Goal: Use online tool/utility: Utilize a website feature to perform a specific function

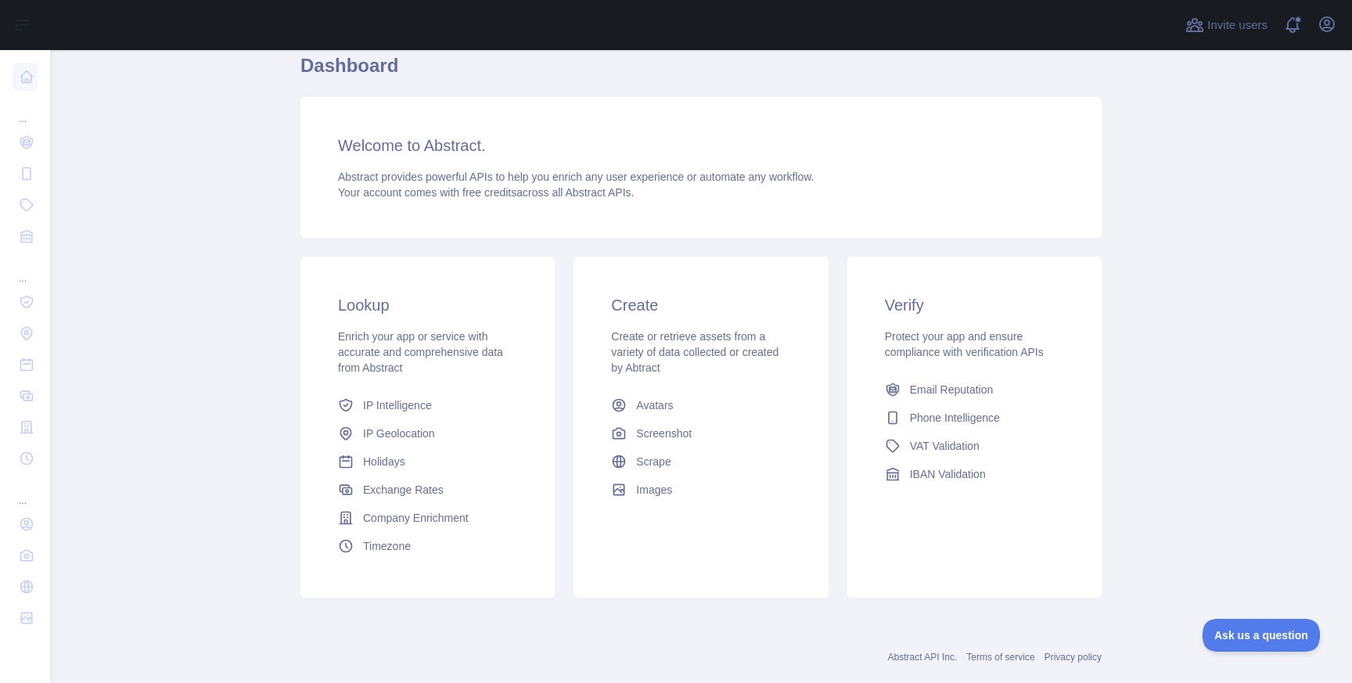
scroll to position [52, 0]
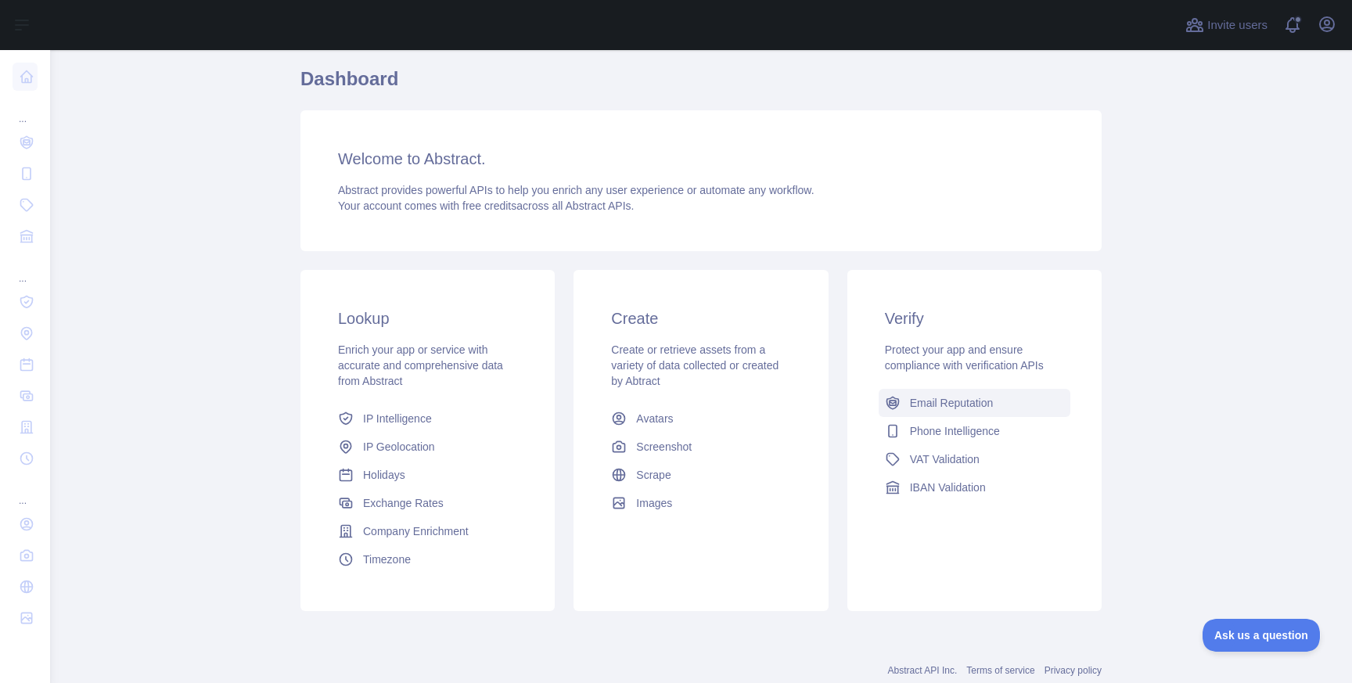
click at [913, 398] on span "Email Reputation" at bounding box center [952, 403] width 84 height 16
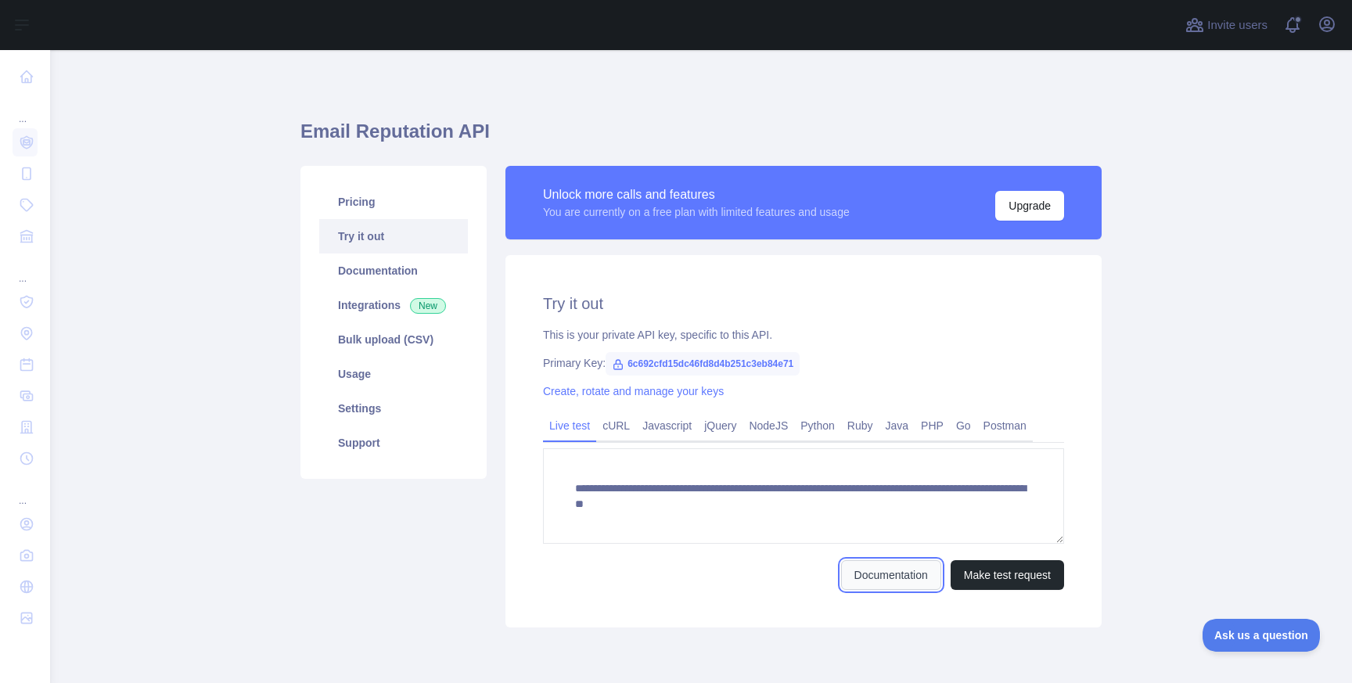
click at [859, 583] on link "Documentation" at bounding box center [891, 575] width 100 height 30
click at [969, 575] on button "Make test request" at bounding box center [1007, 575] width 113 height 30
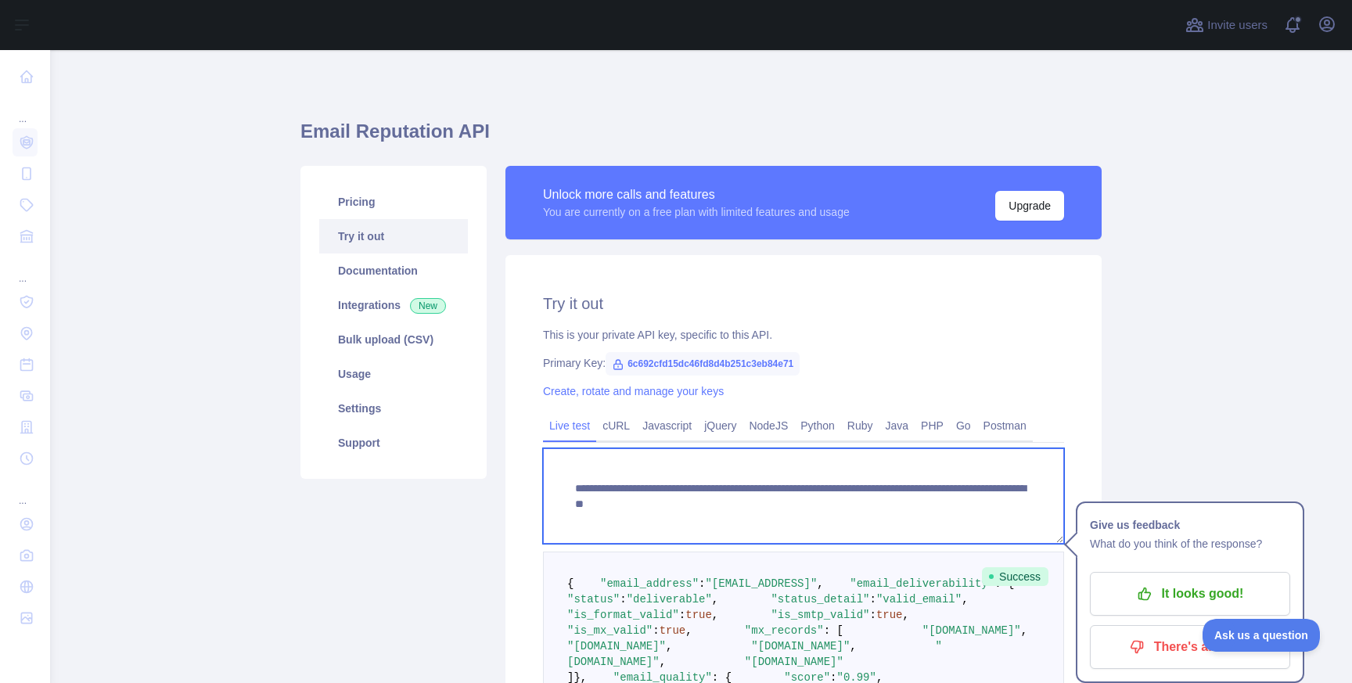
drag, startPoint x: 574, startPoint y: 488, endPoint x: 771, endPoint y: 561, distance: 210.2
click at [754, 525] on textarea "**********" at bounding box center [803, 495] width 521 height 95
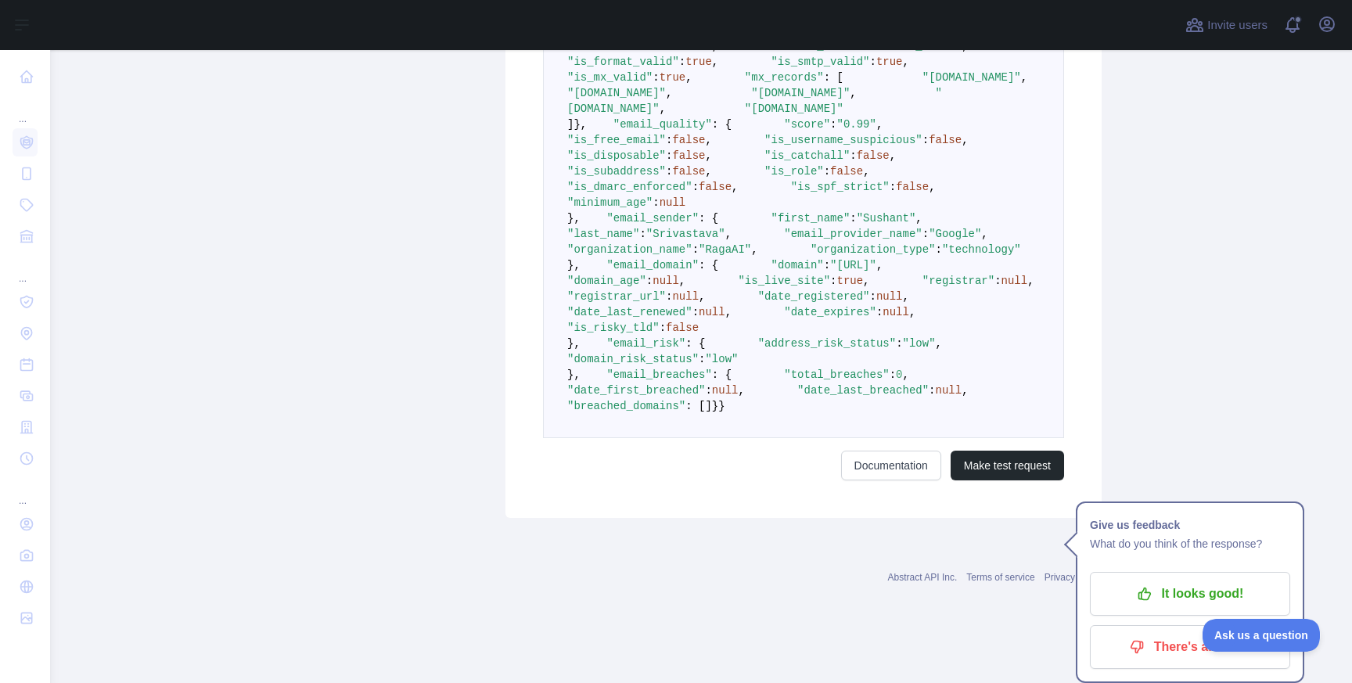
scroll to position [1005, 0]
click at [992, 481] on button "Make test request" at bounding box center [1007, 466] width 113 height 30
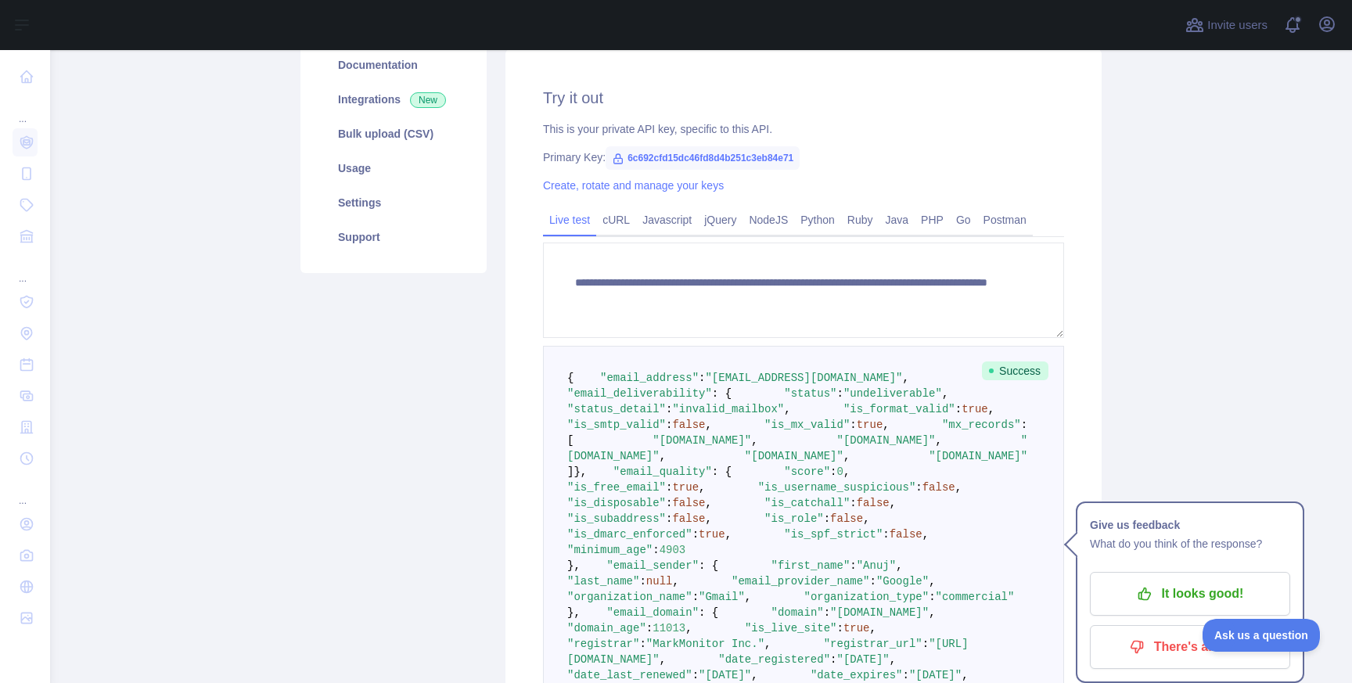
scroll to position [207, 0]
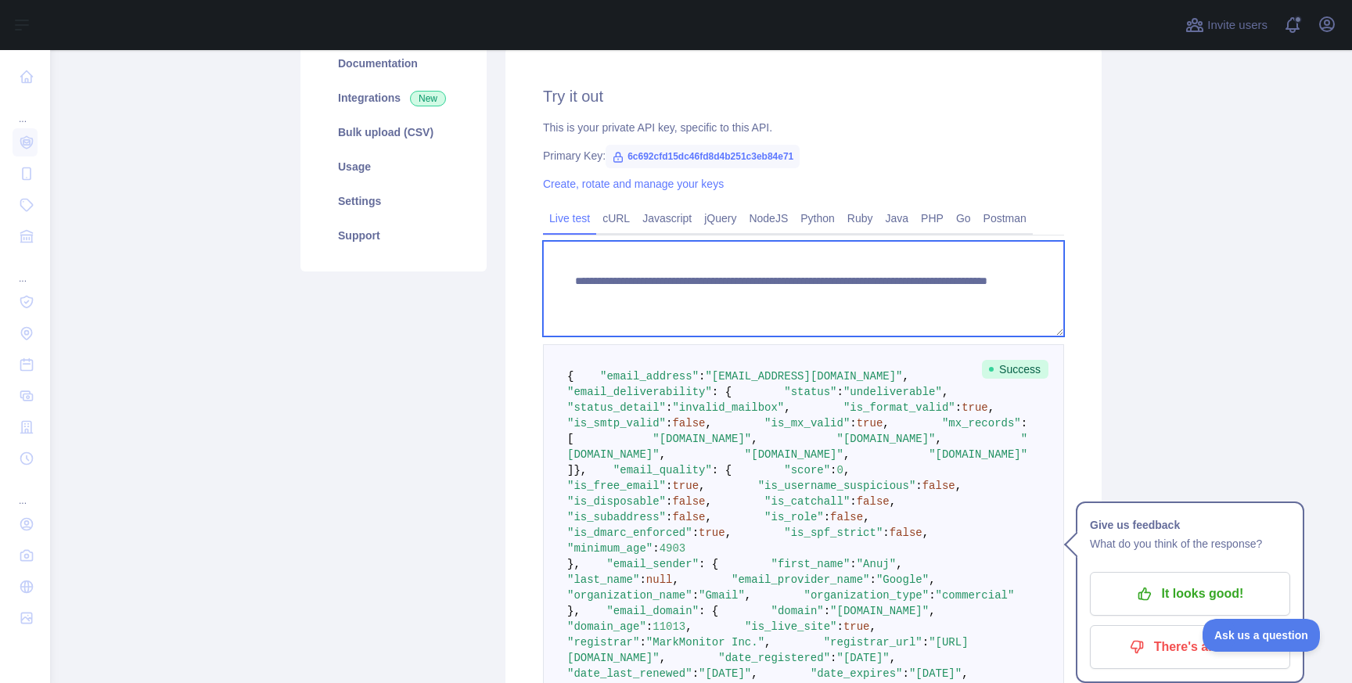
click at [882, 298] on textarea "**********" at bounding box center [803, 288] width 521 height 95
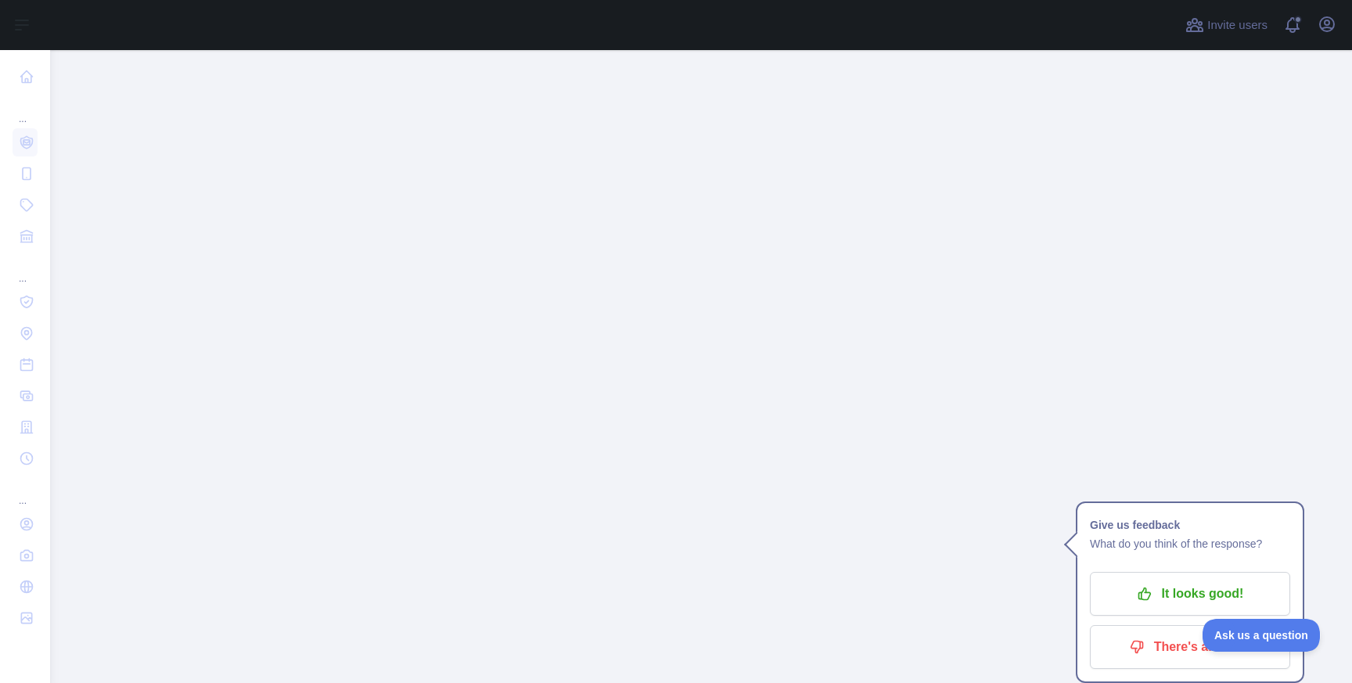
scroll to position [6343, 0]
type textarea "**********"
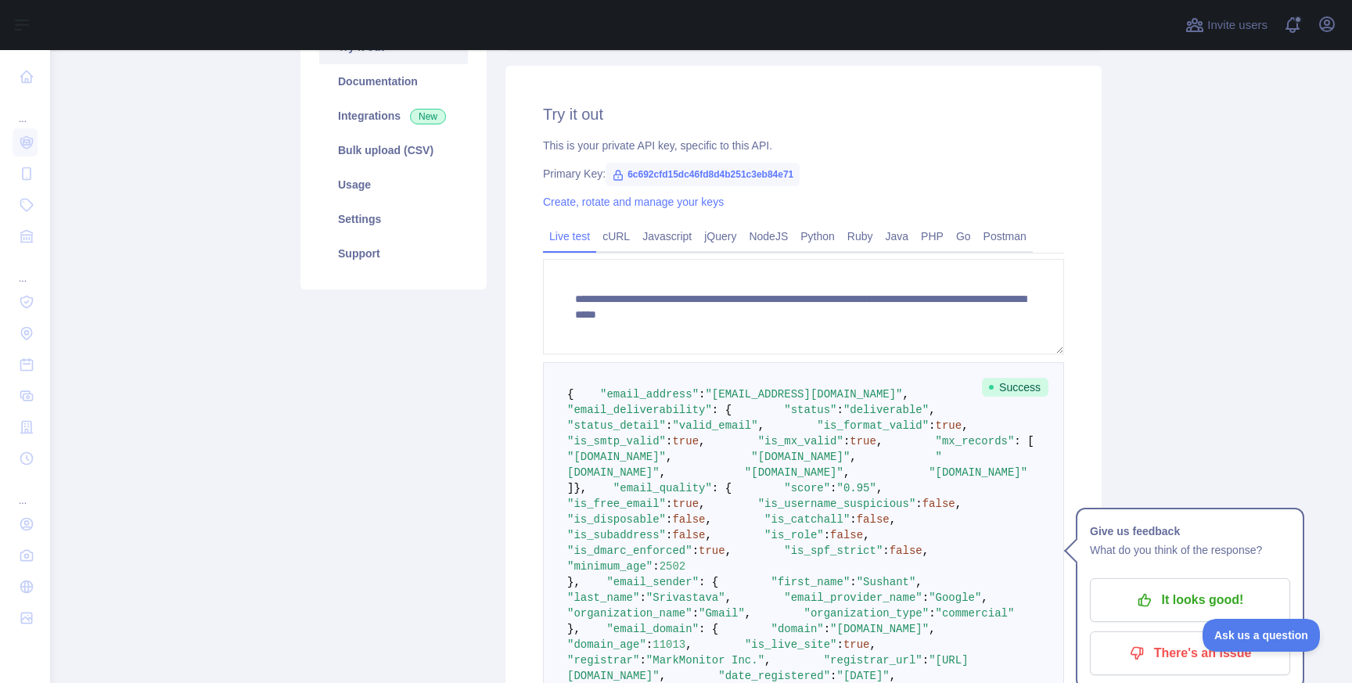
scroll to position [197, 0]
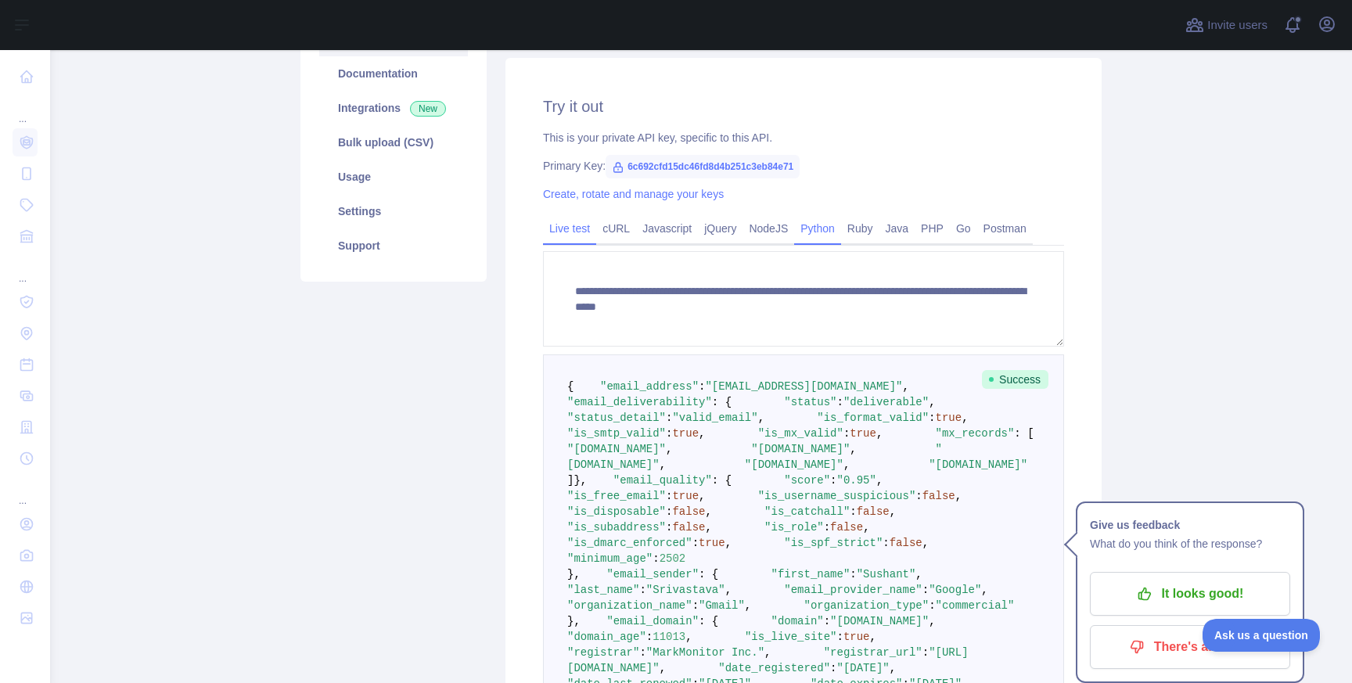
click at [830, 222] on link "Python" at bounding box center [817, 228] width 47 height 25
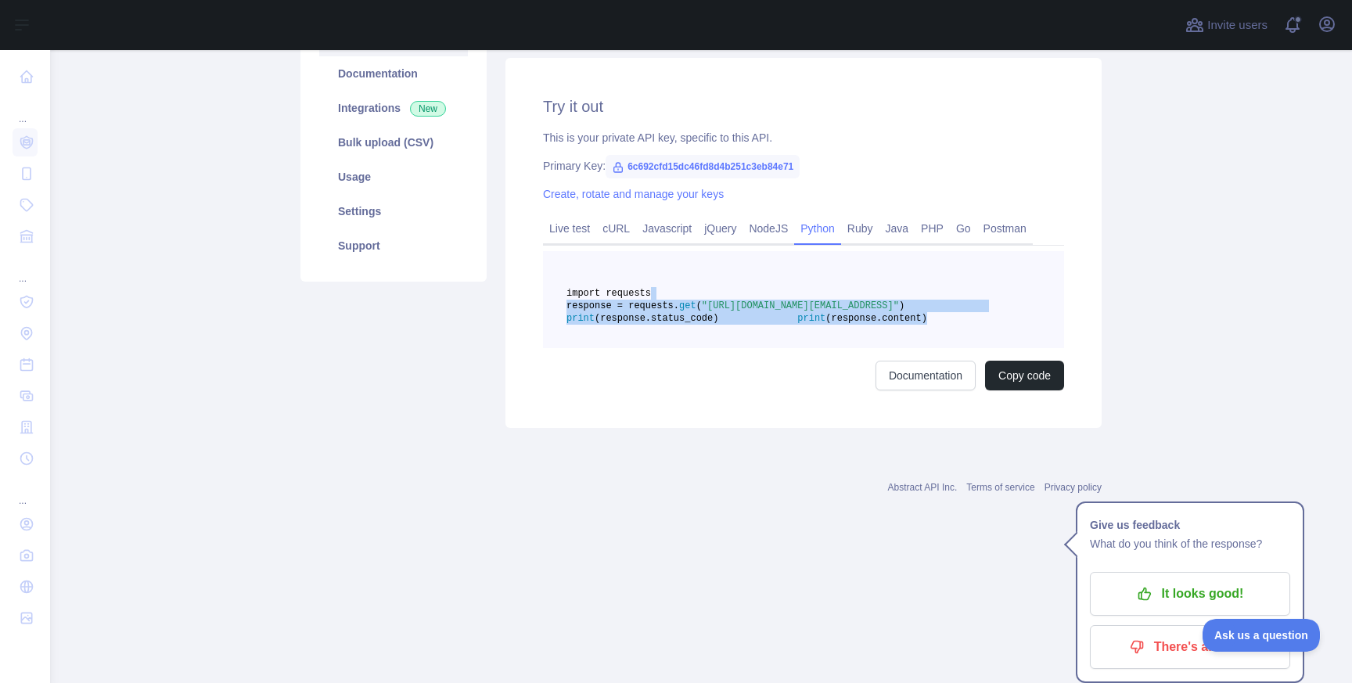
drag, startPoint x: 649, startPoint y: 294, endPoint x: 776, endPoint y: 369, distance: 147.4
click at [776, 348] on pre "import requests response = requests. get ( "https://emailreputation.abstractapi…" at bounding box center [803, 299] width 521 height 97
copy code "mport requests response = requests. get ( "https://emailreputation.abstractapi.…"
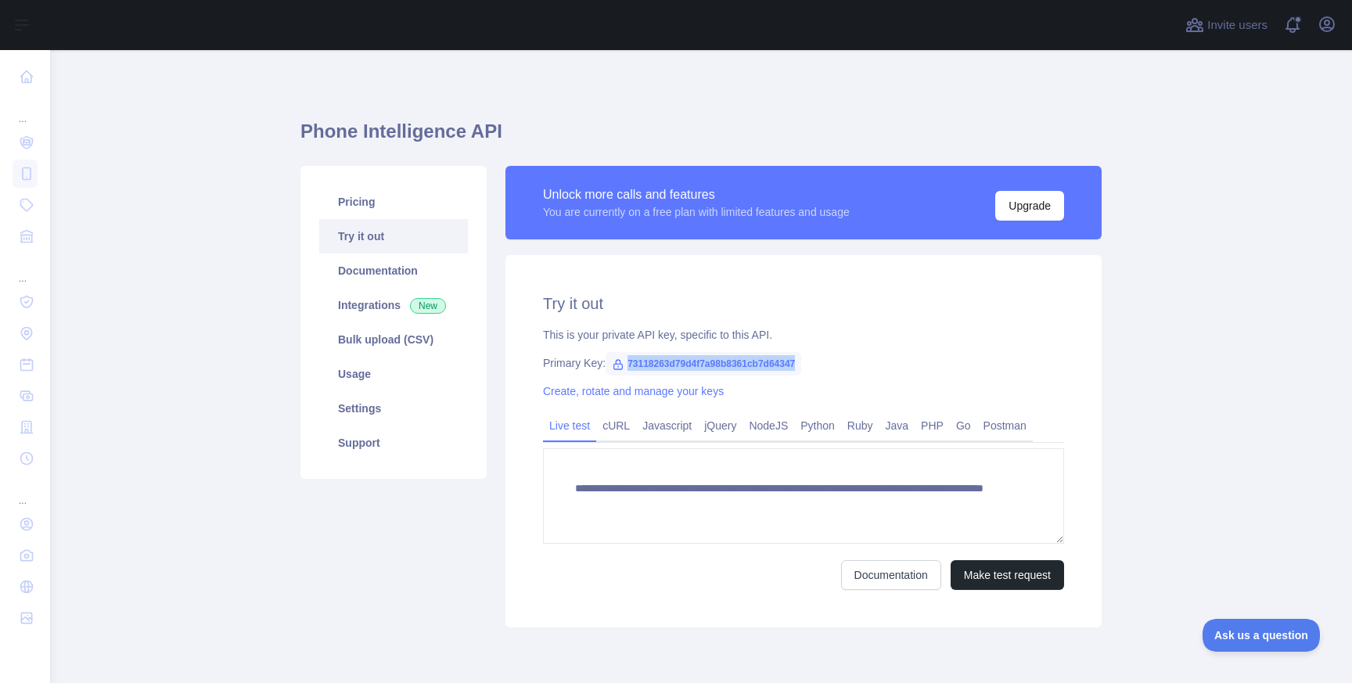
drag, startPoint x: 628, startPoint y: 365, endPoint x: 823, endPoint y: 358, distance: 194.2
click at [801, 358] on span "73118263d79d4f7a98b8361cb7d64347" at bounding box center [704, 363] width 196 height 23
copy span "73118263d79d4f7a98b8361cb7d64347"
click at [984, 571] on button "Make test request" at bounding box center [1007, 575] width 113 height 30
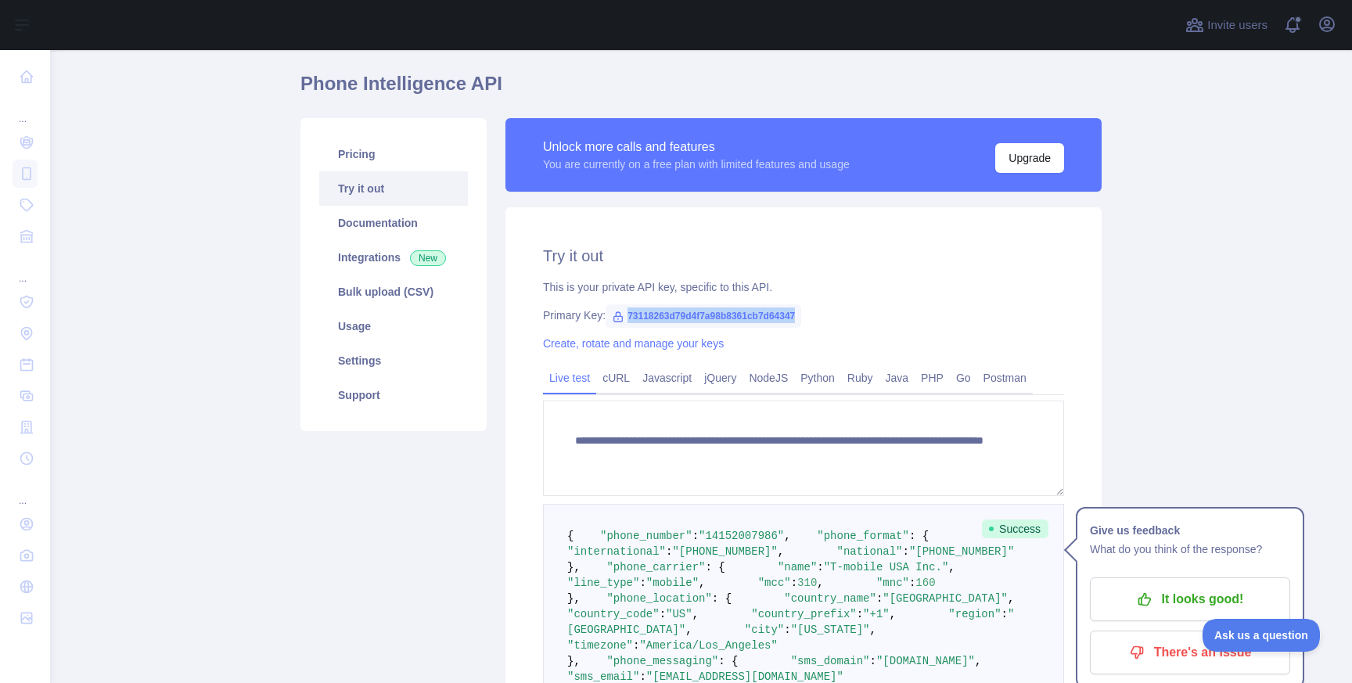
scroll to position [47, 0]
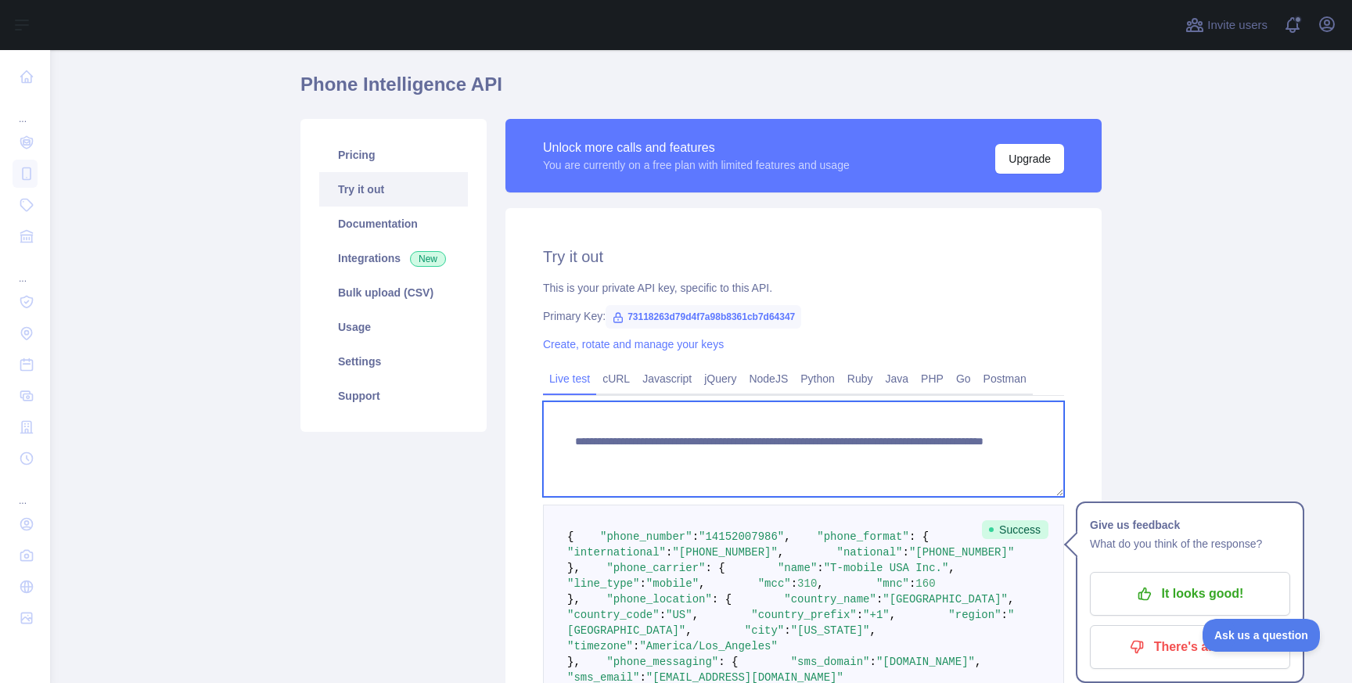
drag, startPoint x: 577, startPoint y: 442, endPoint x: 963, endPoint y: 456, distance: 386.9
click at [963, 456] on textarea "**********" at bounding box center [803, 449] width 521 height 95
